Goal: Transaction & Acquisition: Download file/media

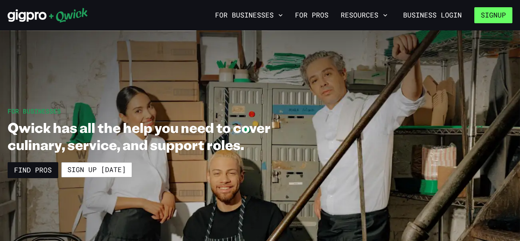
click at [485, 14] on button "Signup" at bounding box center [493, 15] width 38 height 16
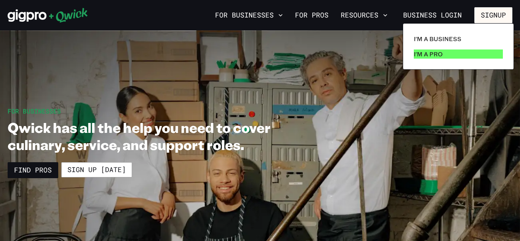
click at [433, 47] on link "I'm a Pro" at bounding box center [458, 53] width 95 height 15
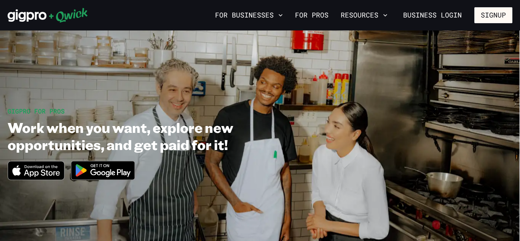
click at [101, 170] on img at bounding box center [103, 170] width 74 height 29
click at [37, 169] on icon "Download on the App Store" at bounding box center [36, 170] width 56 height 18
